Goal: Task Accomplishment & Management: Manage account settings

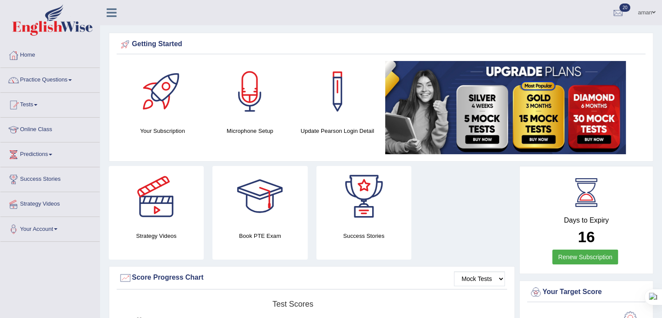
click at [651, 13] on link "aman" at bounding box center [647, 11] width 31 height 23
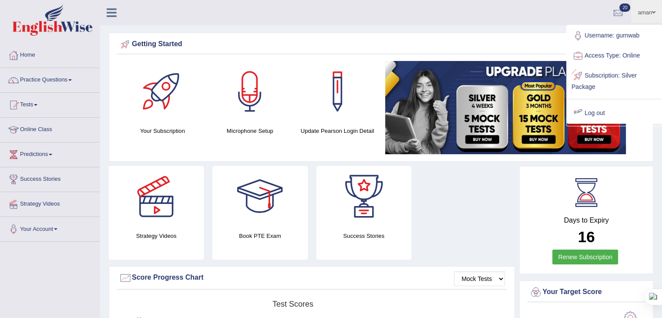
click at [594, 112] on link "Log out" at bounding box center [615, 113] width 94 height 20
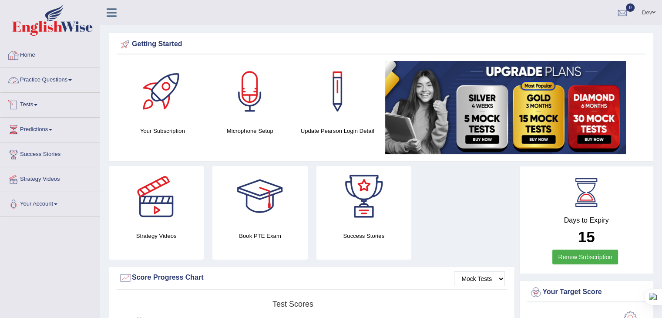
click at [25, 105] on link "Tests" at bounding box center [49, 104] width 99 height 22
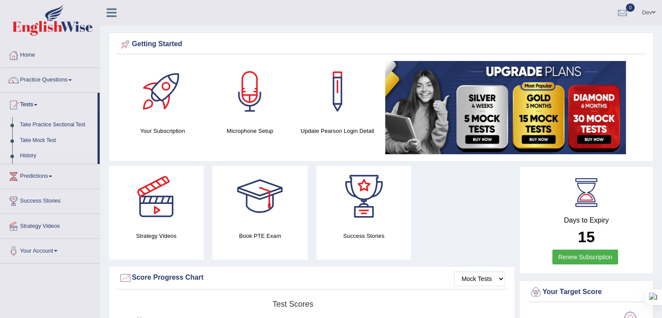
click at [31, 142] on link "Take Mock Test" at bounding box center [56, 141] width 81 height 16
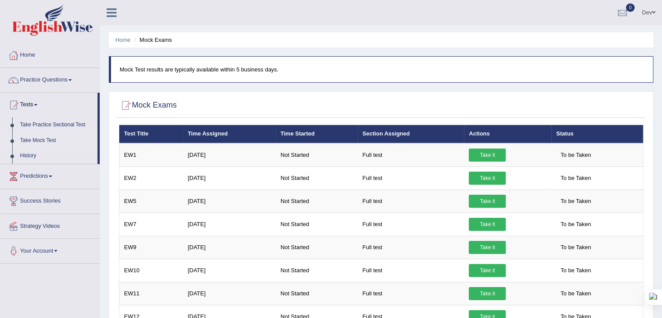
click at [35, 57] on link "Home" at bounding box center [49, 54] width 99 height 22
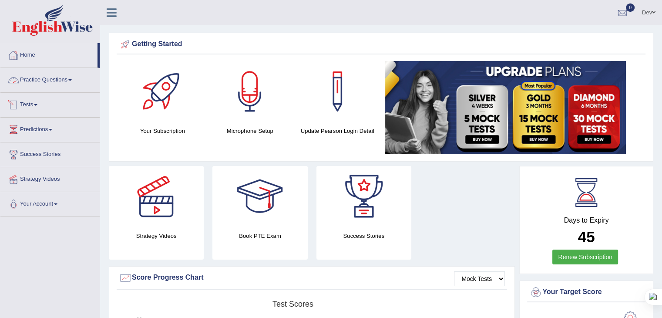
click at [29, 105] on link "Tests" at bounding box center [49, 104] width 99 height 22
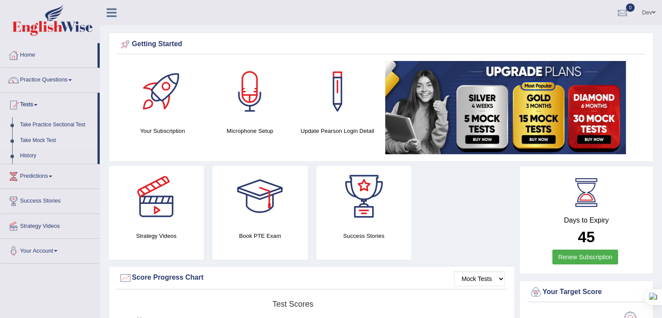
click at [28, 142] on link "Take Mock Test" at bounding box center [56, 141] width 81 height 16
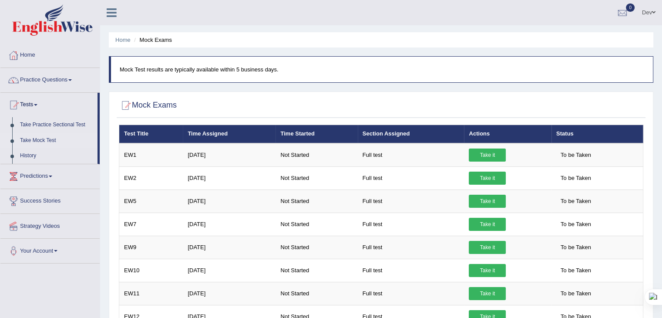
click at [646, 12] on link "Dev" at bounding box center [649, 11] width 27 height 23
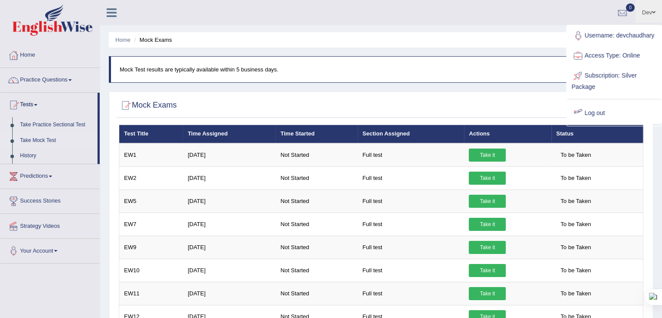
click at [591, 112] on link "Log out" at bounding box center [615, 113] width 94 height 20
